Goal: Transaction & Acquisition: Obtain resource

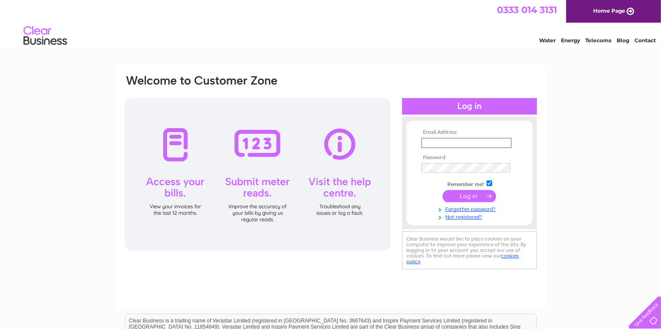
click at [424, 140] on input "text" at bounding box center [466, 143] width 91 height 10
type input "roslinpharmacy@outlook.com"
click at [473, 192] on input "submit" at bounding box center [470, 195] width 54 height 12
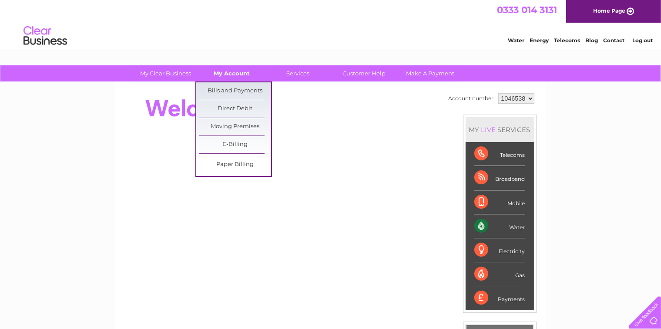
click at [232, 77] on link "My Account" at bounding box center [232, 73] width 72 height 16
click at [229, 89] on link "Bills and Payments" at bounding box center [235, 90] width 72 height 17
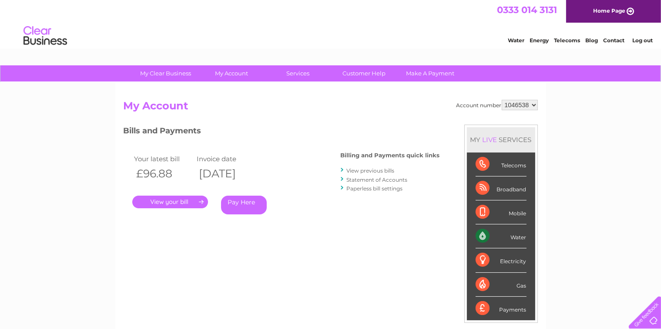
click at [182, 202] on link "." at bounding box center [170, 201] width 76 height 13
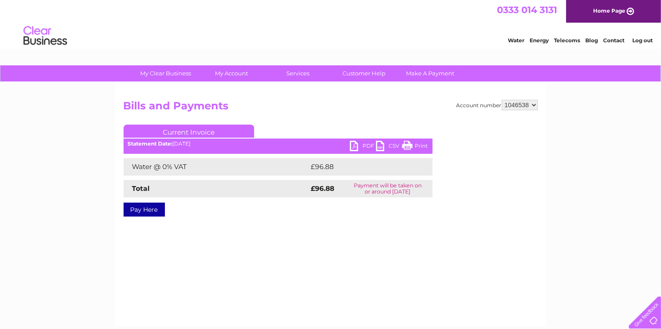
click at [367, 145] on link "PDF" at bounding box center [363, 147] width 26 height 13
click at [636, 39] on link "Log out" at bounding box center [643, 40] width 20 height 7
